Goal: Navigation & Orientation: Find specific page/section

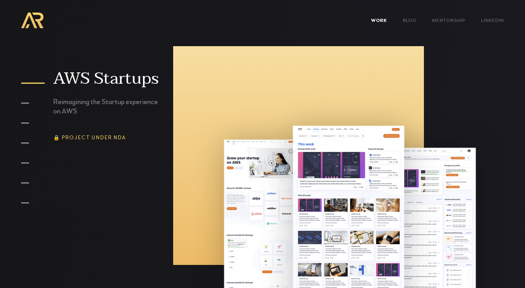
scroll to position [367, 0]
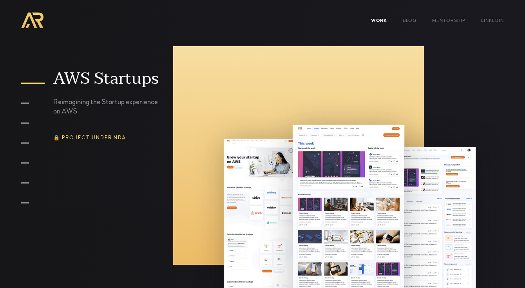
click at [116, 139] on div "🔒 Project under NDA" at bounding box center [89, 138] width 73 height 5
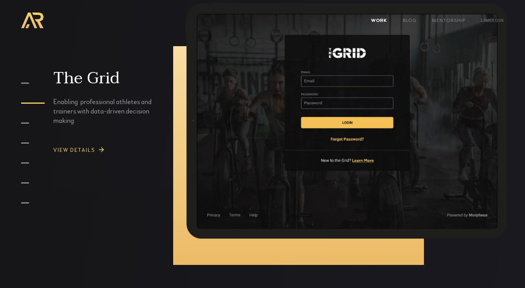
scroll to position [989, 0]
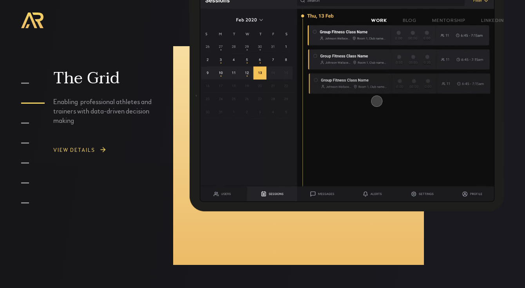
click at [105, 146] on link "View DETAILS" at bounding box center [107, 150] width 108 height 18
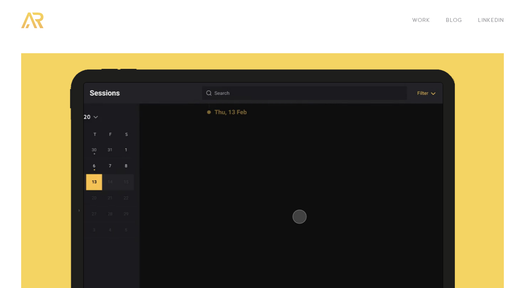
click at [76, 41] on div at bounding box center [262, 211] width 525 height 340
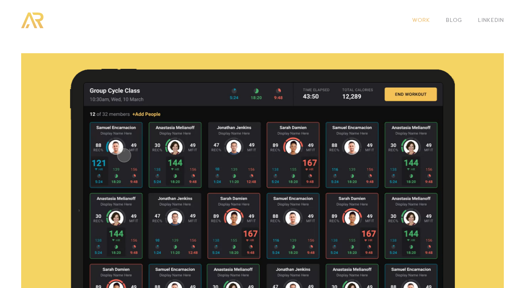
click at [425, 18] on link "WORK" at bounding box center [421, 20] width 34 height 15
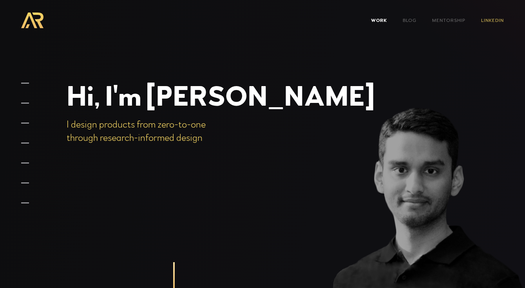
click at [496, 17] on link "LinkedIn" at bounding box center [492, 20] width 38 height 15
